Goal: Information Seeking & Learning: Learn about a topic

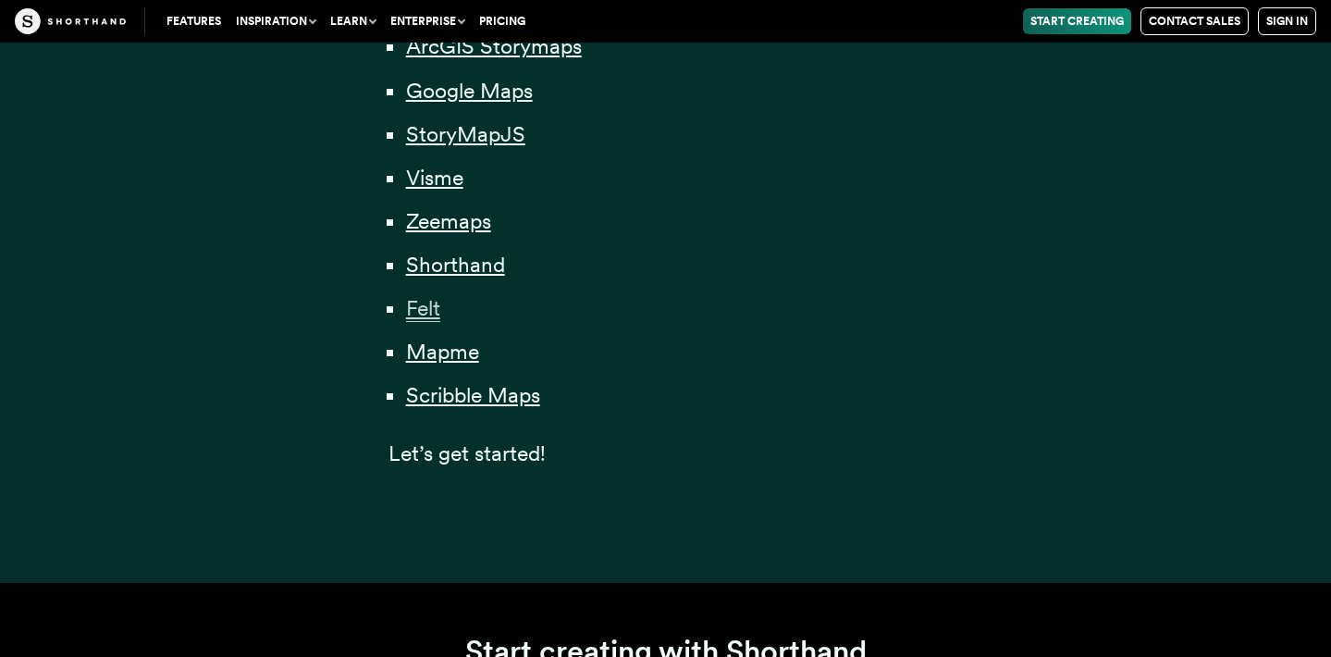
scroll to position [1581, 0]
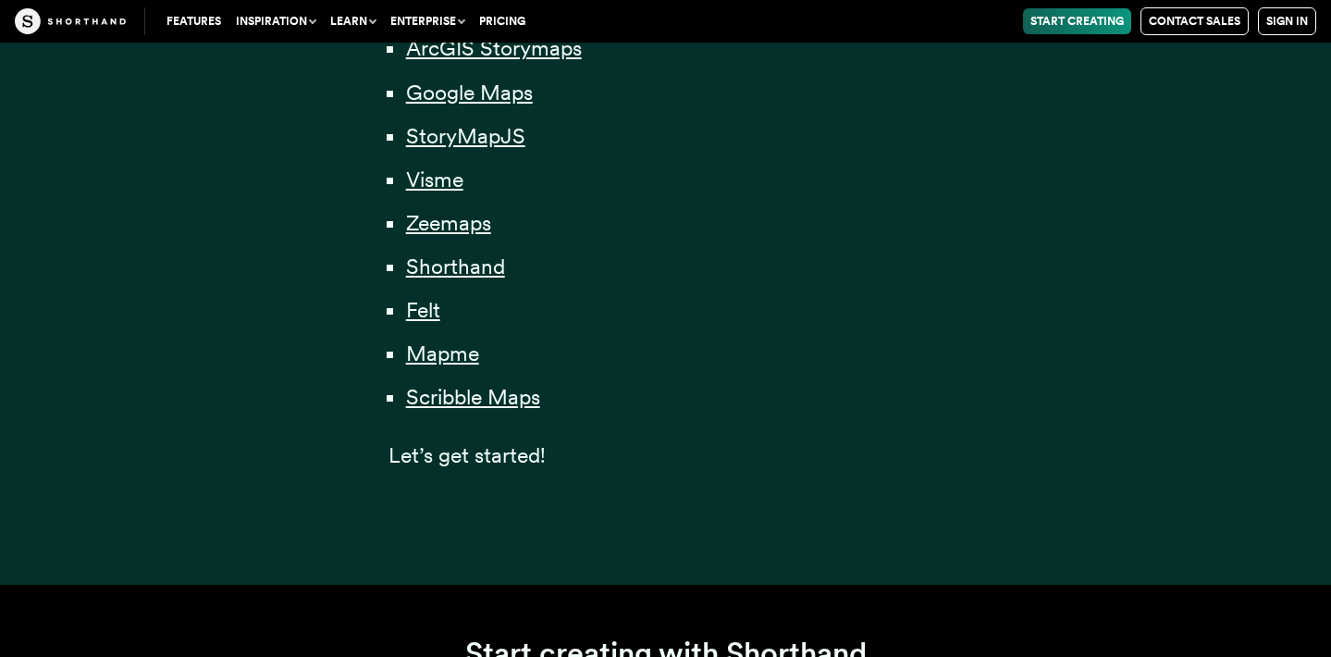
click at [457, 147] on li "StoryMapJS" at bounding box center [674, 136] width 537 height 36
click at [461, 134] on span "StoryMapJS" at bounding box center [465, 136] width 119 height 27
click at [487, 389] on span "Scribble Maps" at bounding box center [473, 397] width 134 height 27
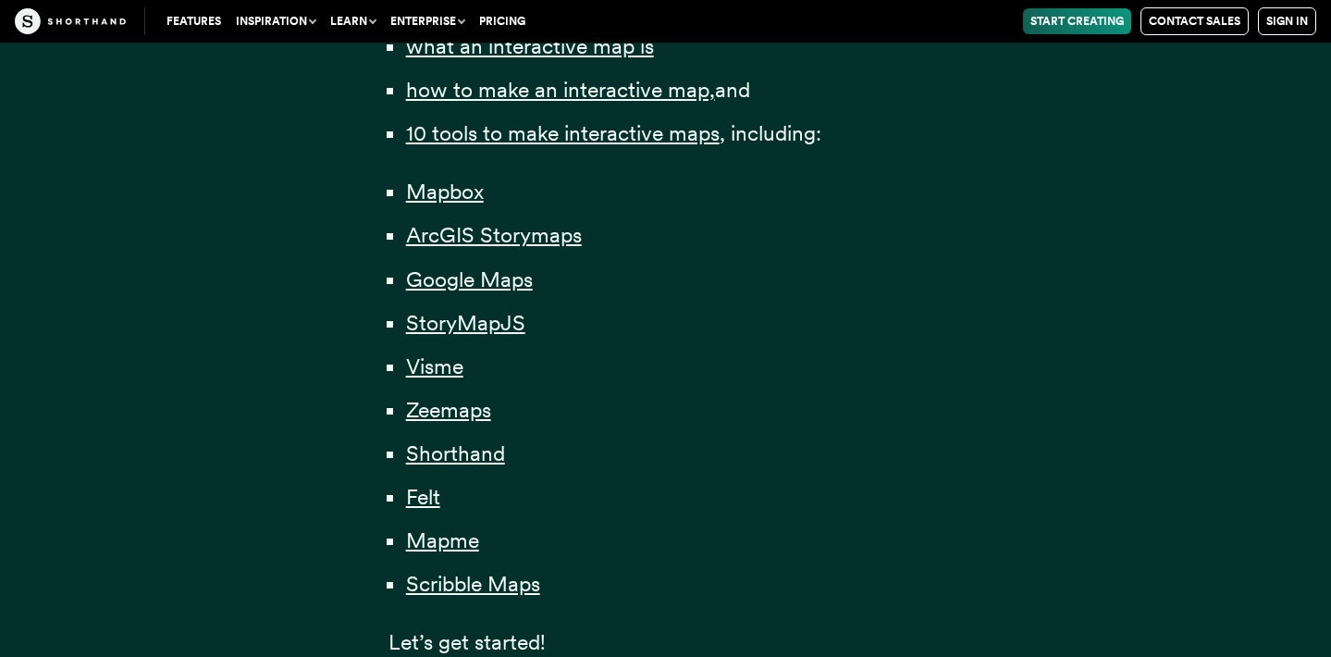
scroll to position [1392, 0]
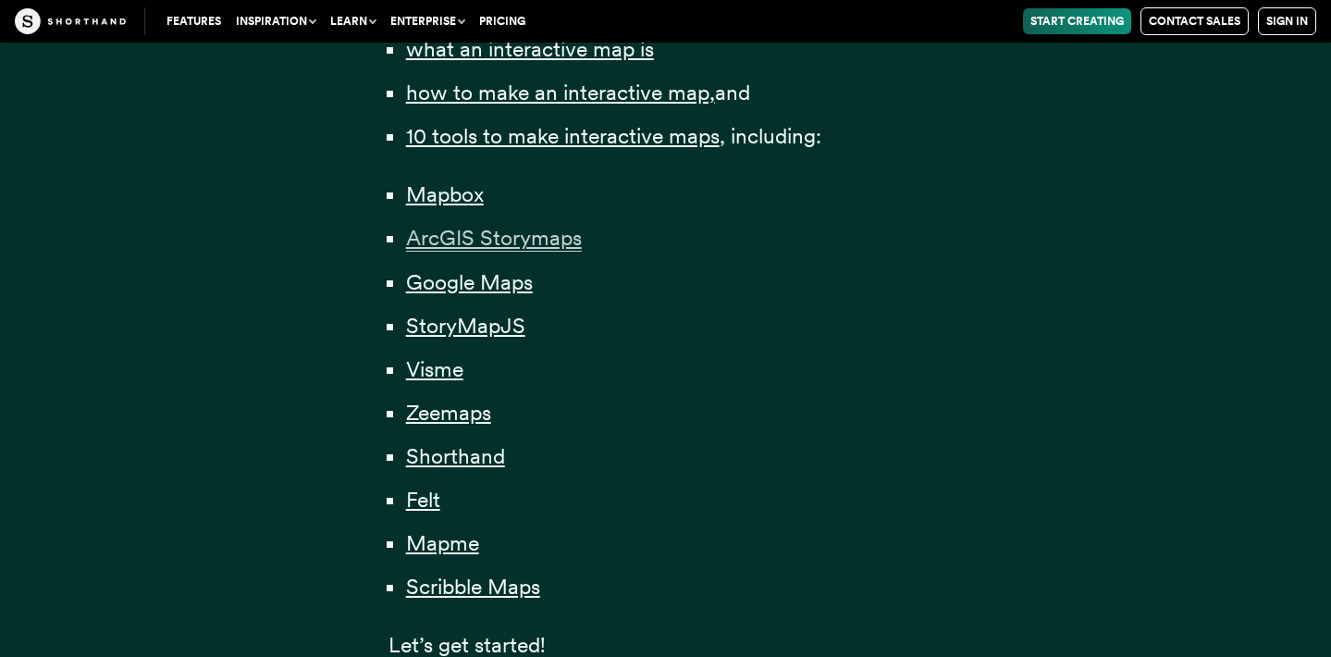
click at [553, 239] on span "ArcGIS Storymaps" at bounding box center [494, 238] width 176 height 27
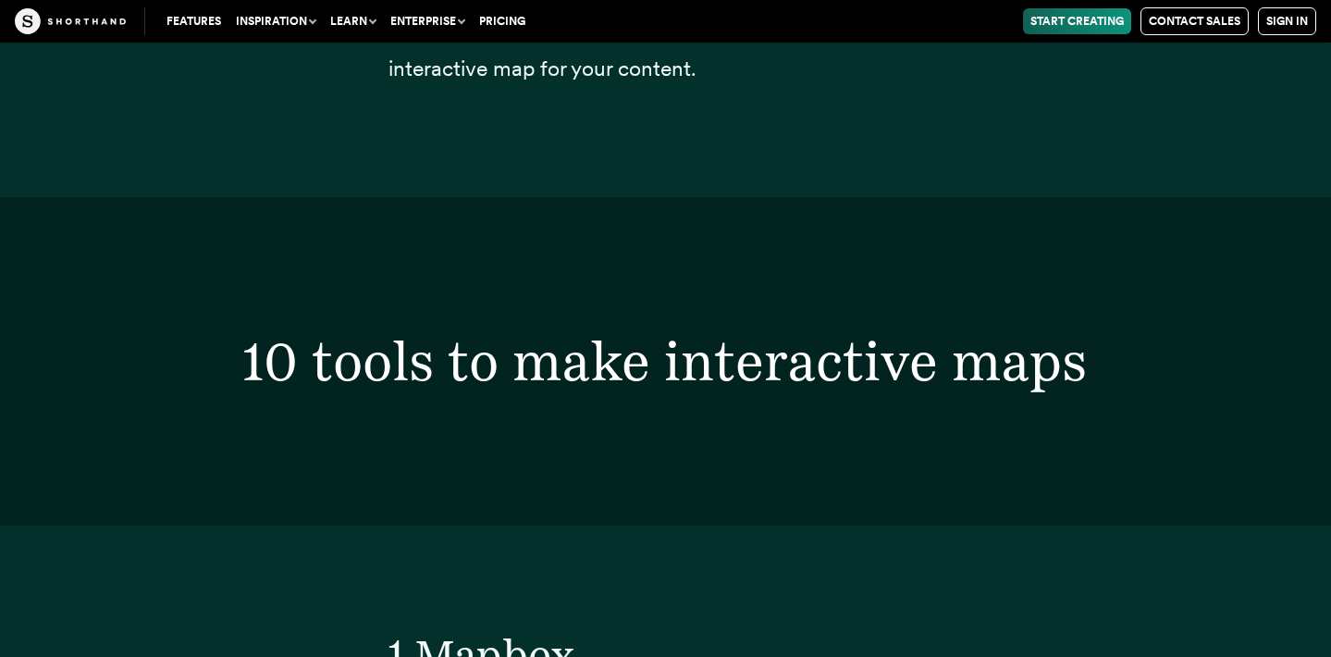
scroll to position [10503, 0]
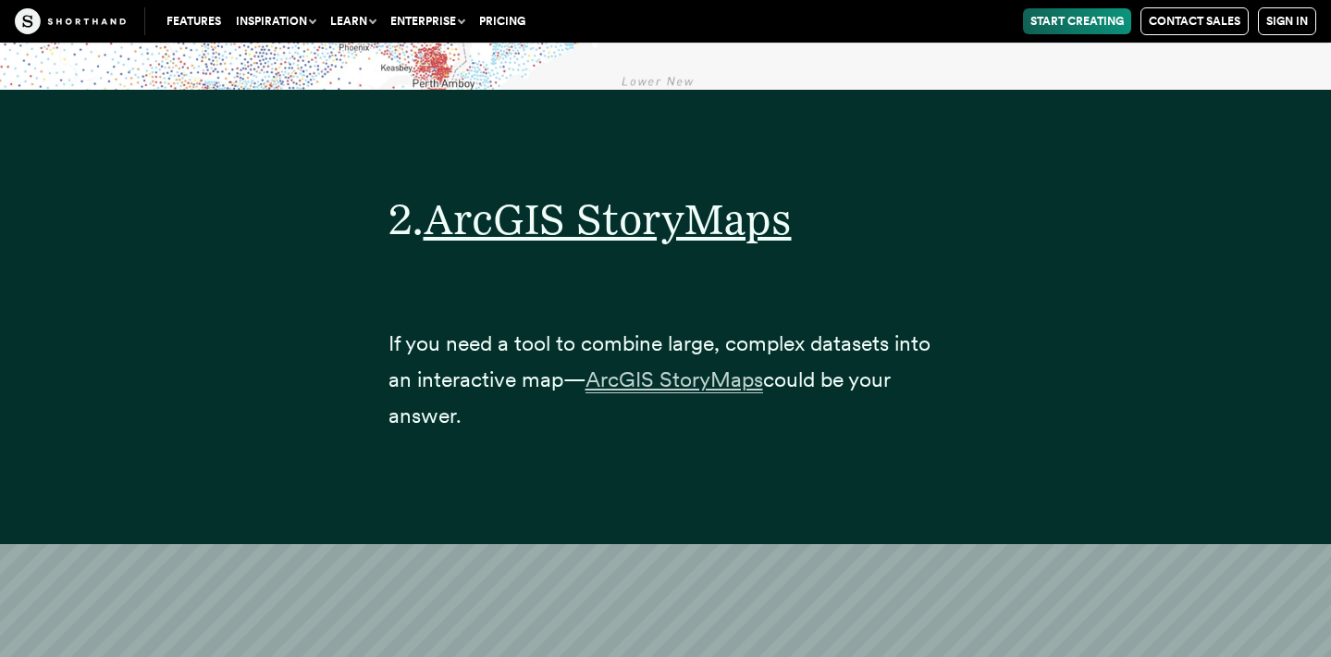
click at [653, 366] on span "ArcGIS StoryMaps" at bounding box center [674, 379] width 178 height 27
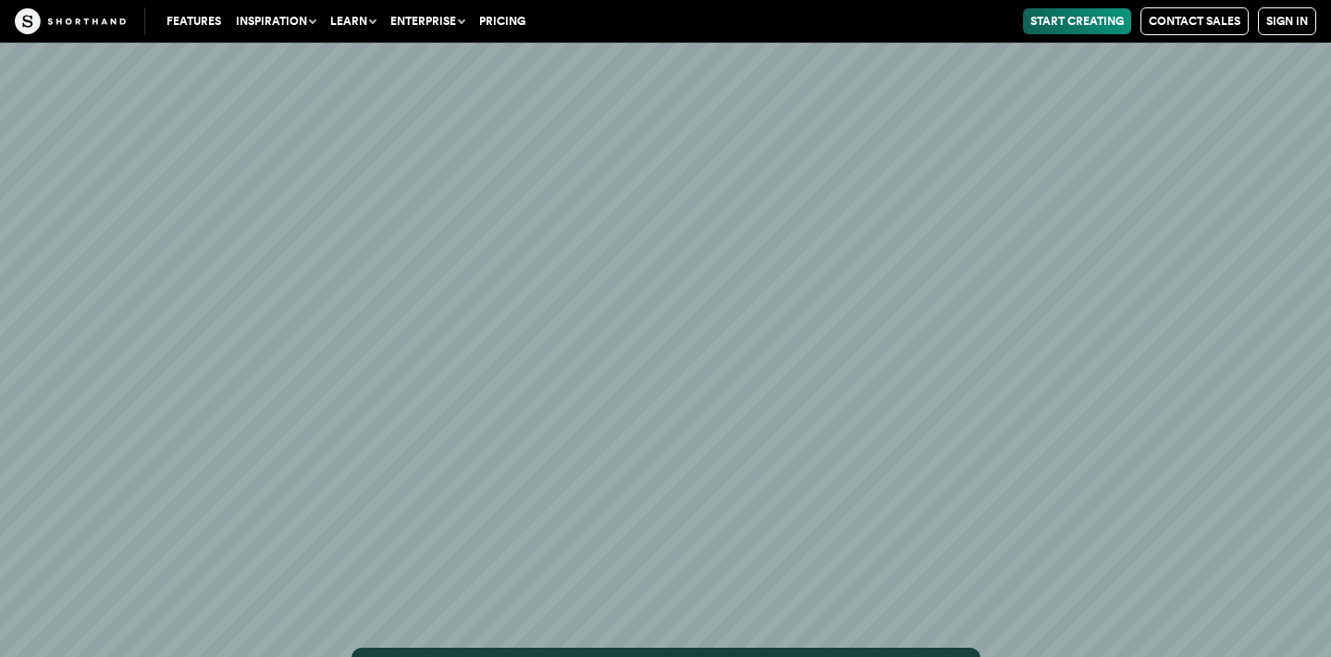
scroll to position [40069, 0]
